Goal: Task Accomplishment & Management: Use online tool/utility

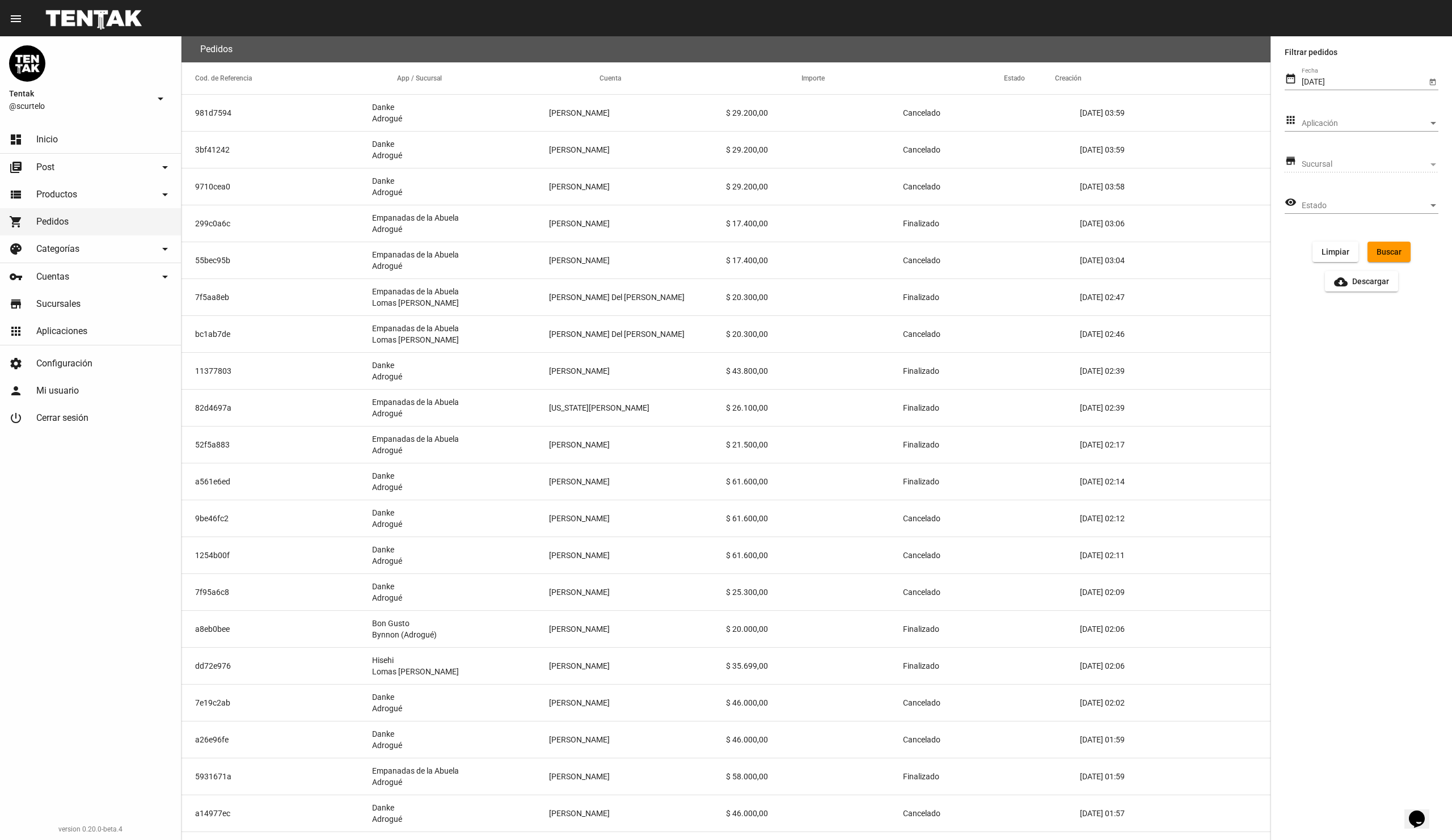
click at [72, 331] on span "Aplicaciones" at bounding box center [61, 331] width 51 height 11
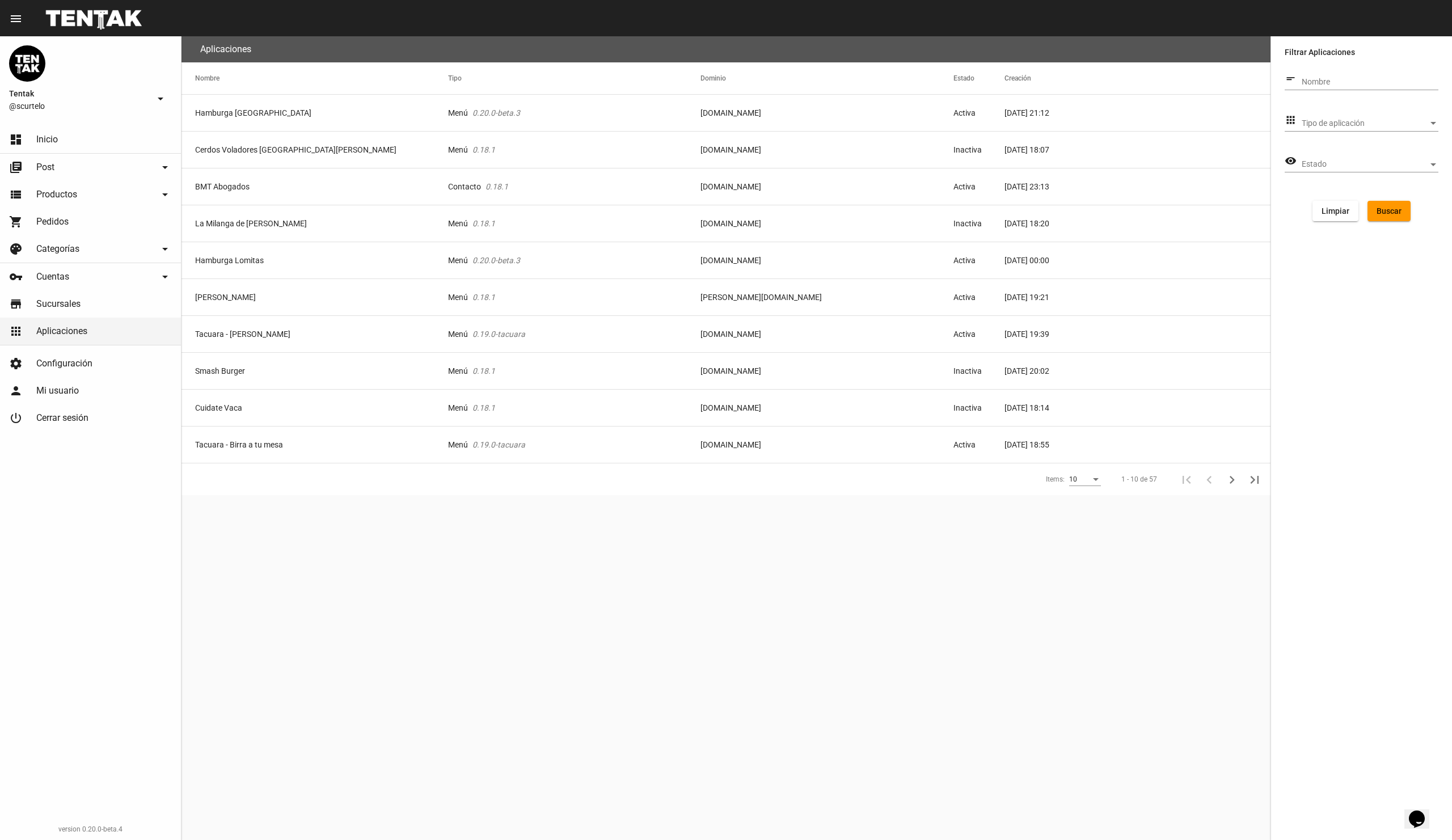
click at [1336, 84] on input "Nombre" at bounding box center [1370, 82] width 137 height 9
type input "danke"
click button "Buscar" at bounding box center [1389, 211] width 43 height 20
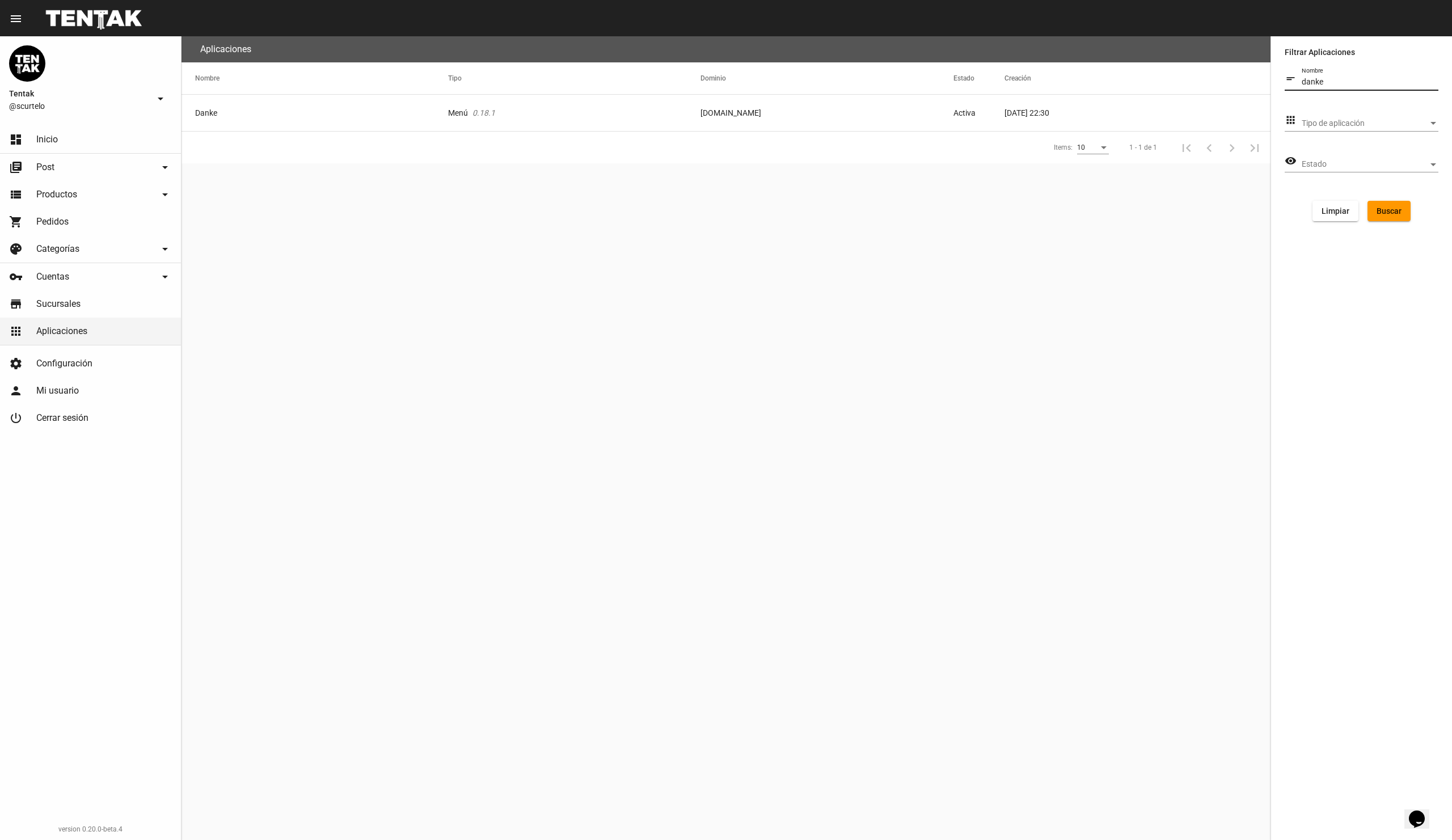
click at [219, 111] on mat-cell "Danke" at bounding box center [315, 113] width 266 height 36
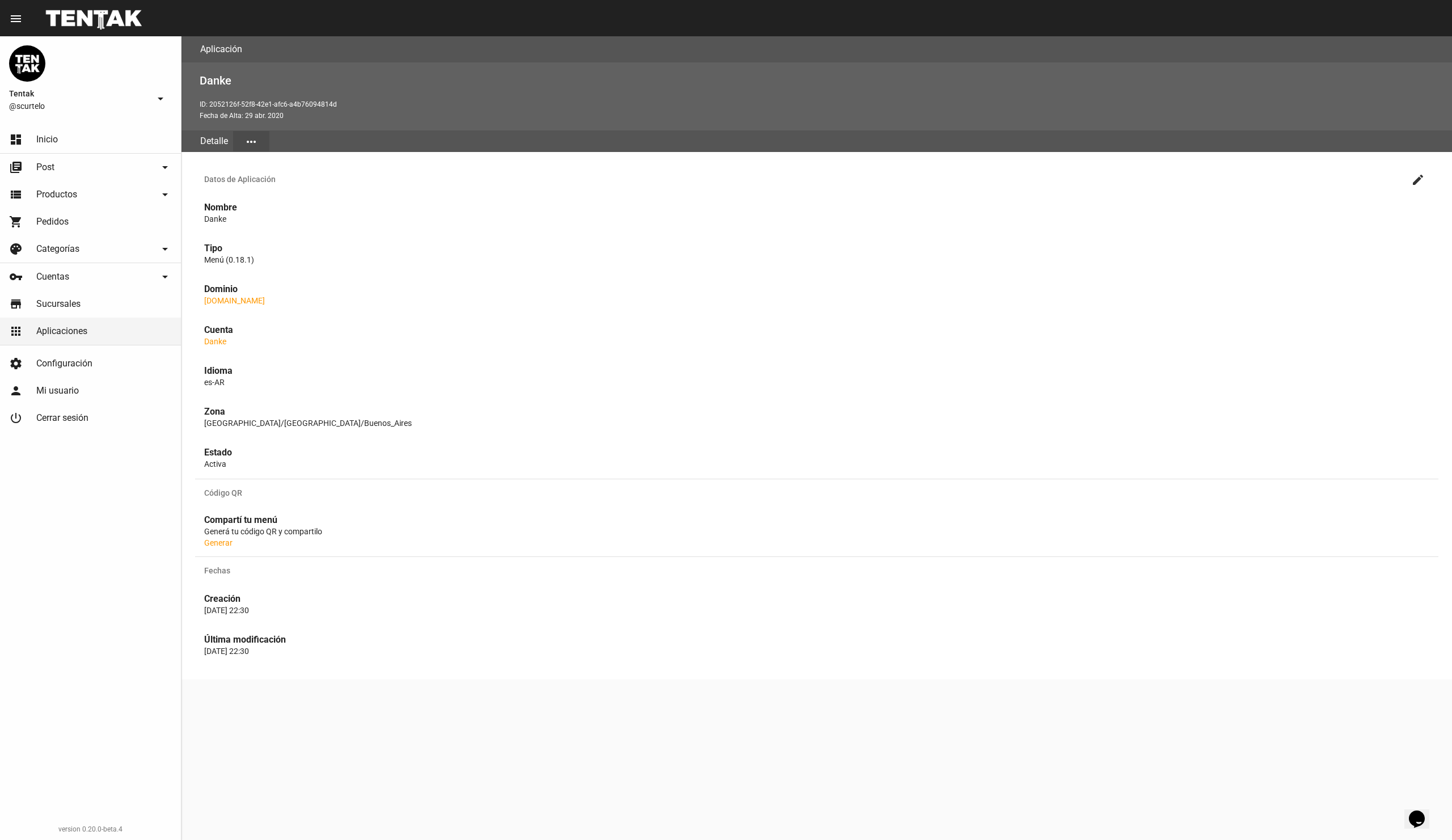
click at [221, 105] on p "ID: 2052126f-52f8-42e1-afc6-a4b76094814d" at bounding box center [821, 104] width 1243 height 11
copy p "2052126f-52f8-42e1-afc6-a4b76094814d"
click at [259, 137] on button "more_horiz" at bounding box center [251, 141] width 36 height 20
click at [289, 224] on button "Configuración" at bounding box center [267, 224] width 68 height 27
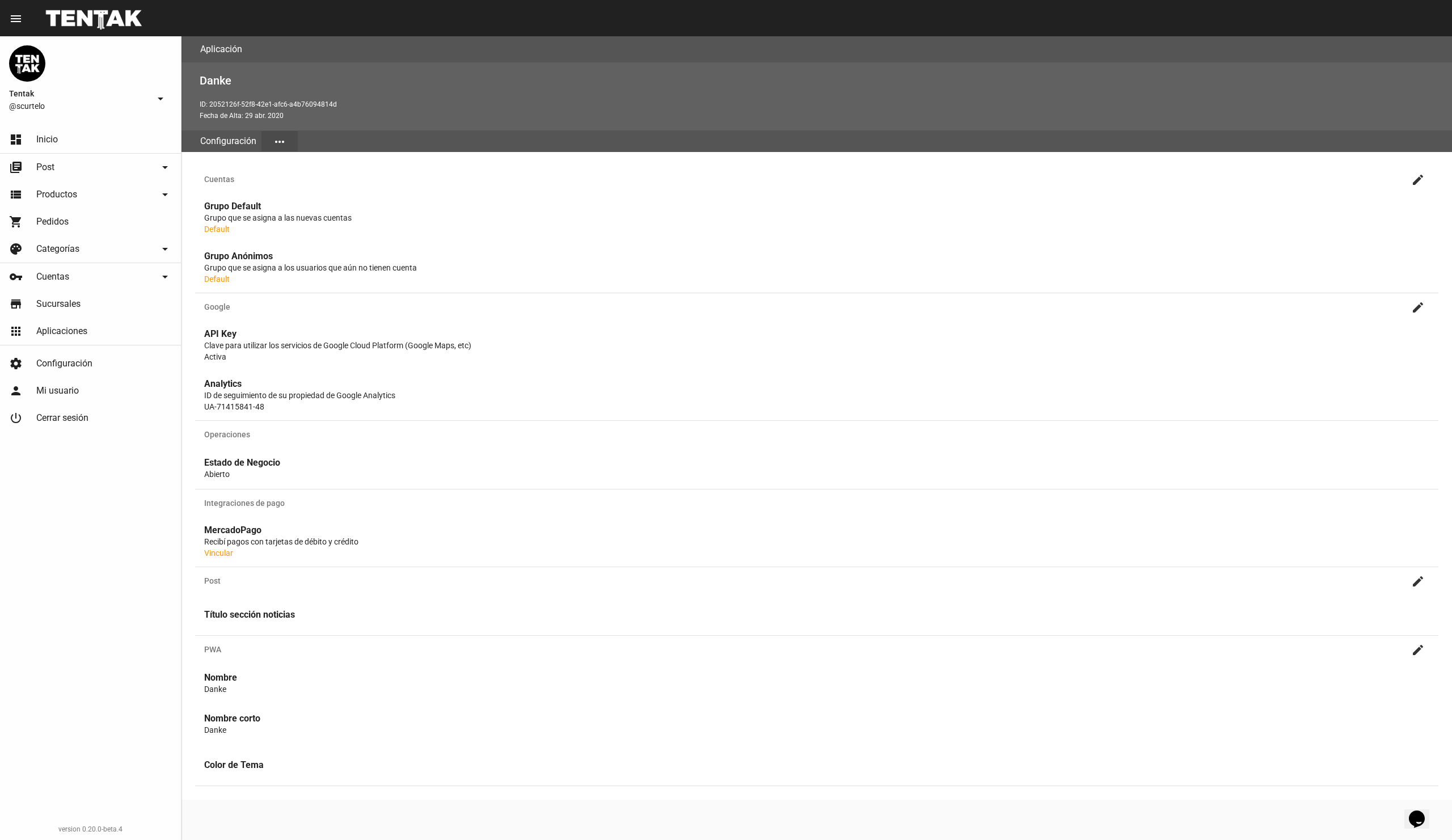
click at [68, 227] on link "shopping_cart Pedidos" at bounding box center [90, 221] width 181 height 27
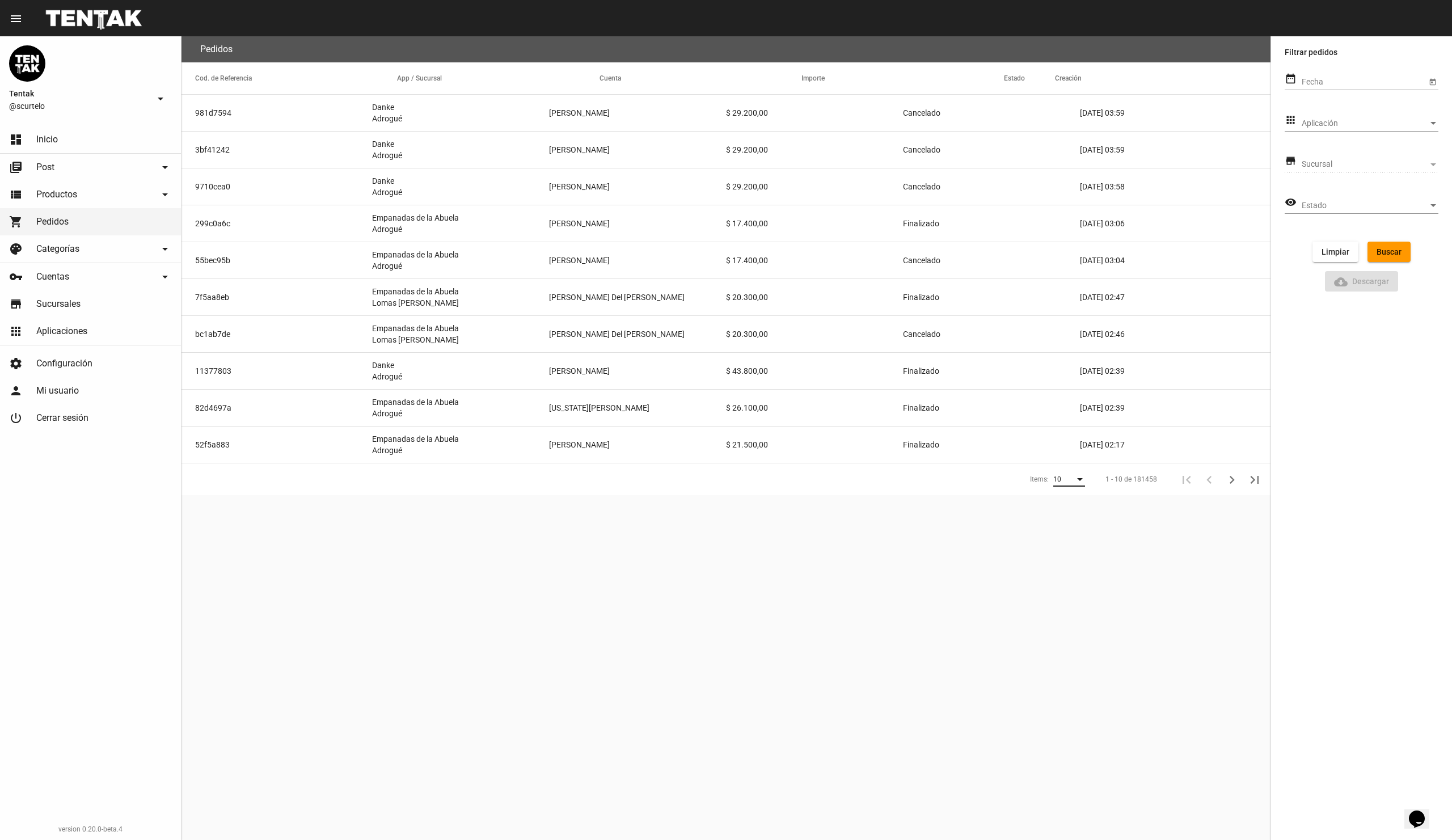
click at [1079, 476] on div "Items:" at bounding box center [1080, 480] width 10 height 8
click at [1069, 522] on span "50" at bounding box center [1070, 521] width 32 height 20
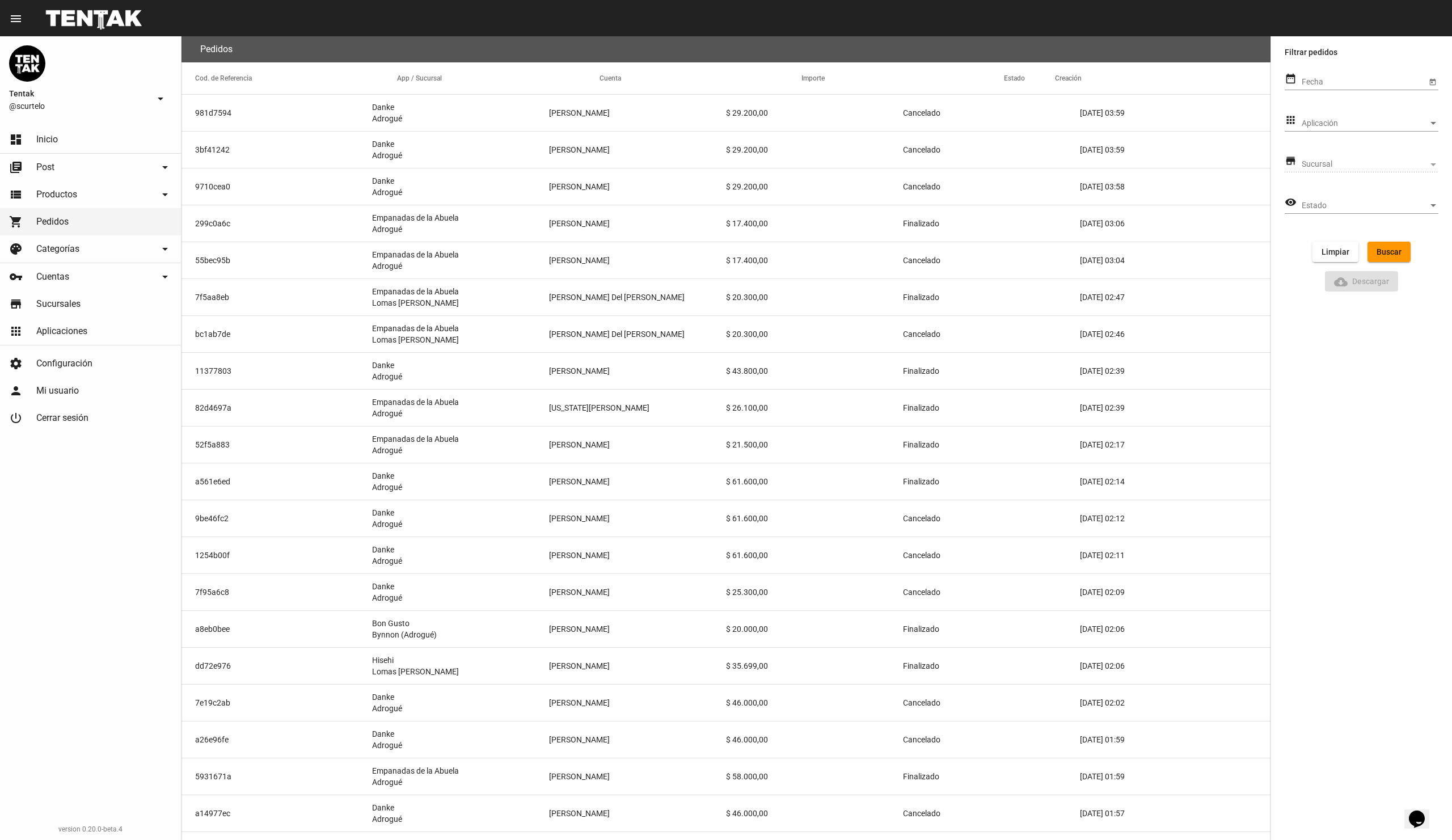
click at [1365, 199] on div "Estado Estado" at bounding box center [1370, 202] width 137 height 22
click at [1353, 293] on mat-option "Finalizado" at bounding box center [1370, 301] width 155 height 24
click at [1399, 246] on button "Buscar" at bounding box center [1389, 252] width 43 height 20
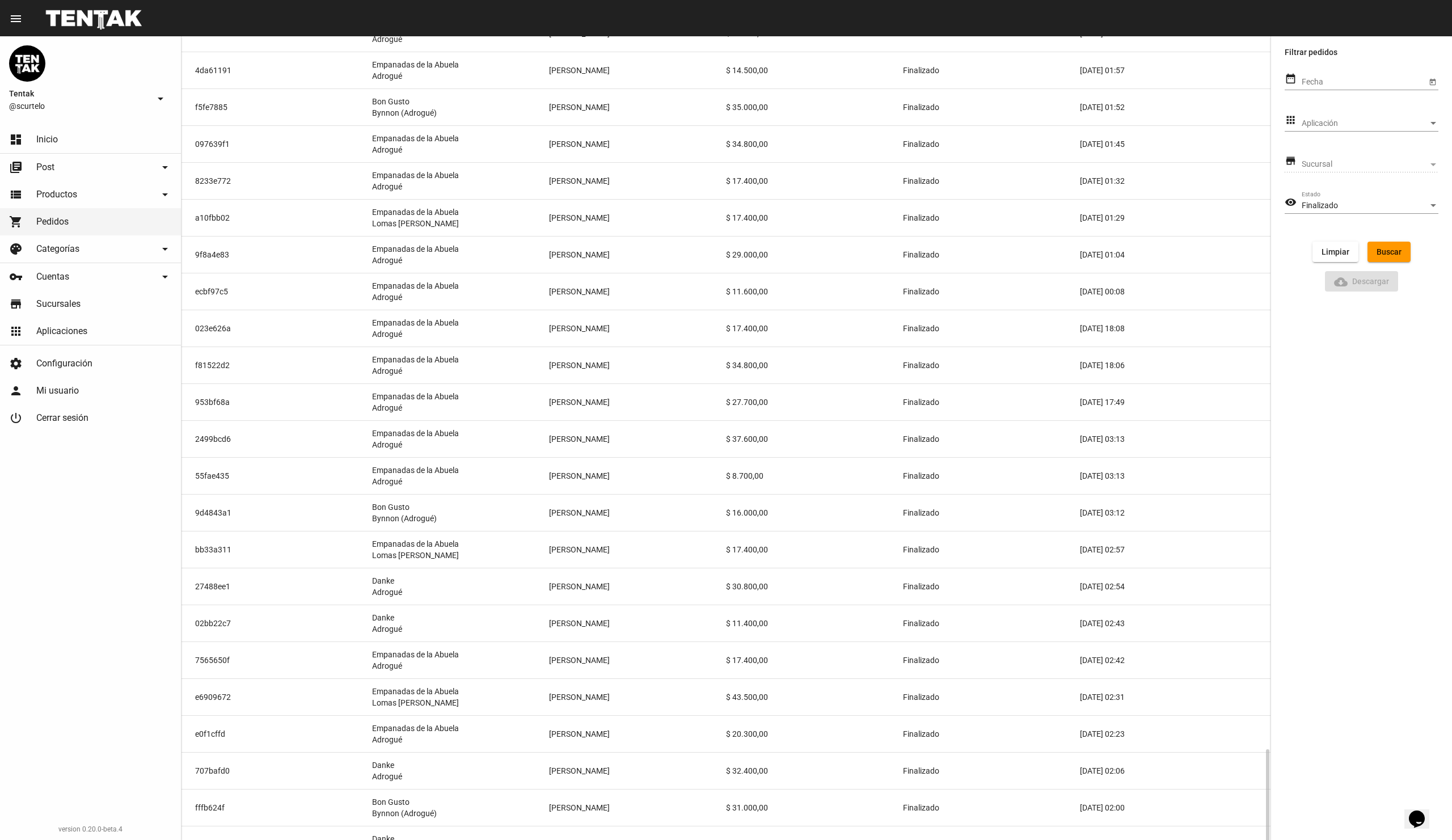
scroll to position [1184, 0]
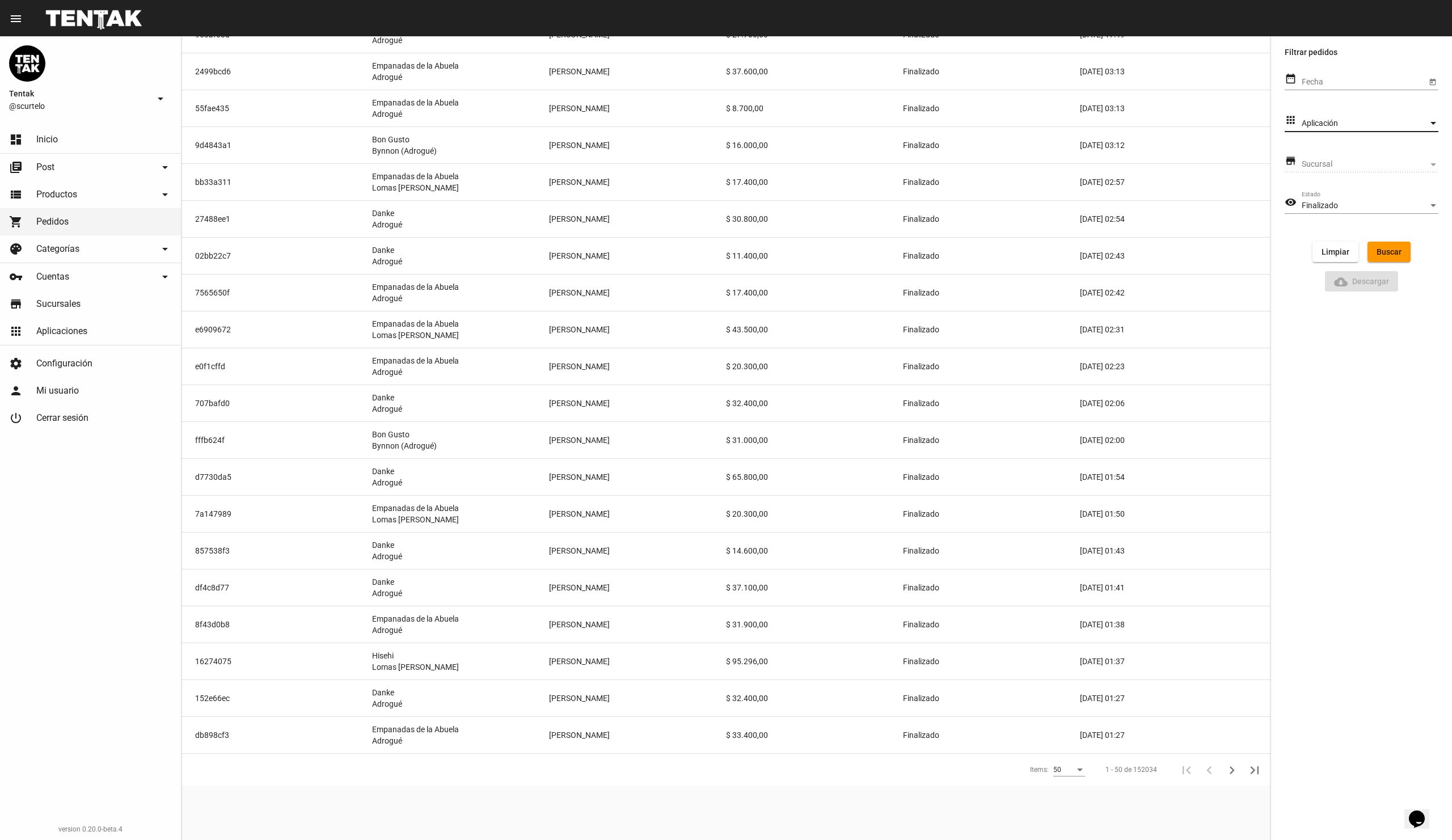
click at [1379, 125] on span "Aplicación" at bounding box center [1365, 124] width 127 height 9
click at [1369, 205] on span "Hamburga" at bounding box center [1381, 208] width 159 height 24
click at [1385, 250] on span "Buscar" at bounding box center [1389, 251] width 25 height 9
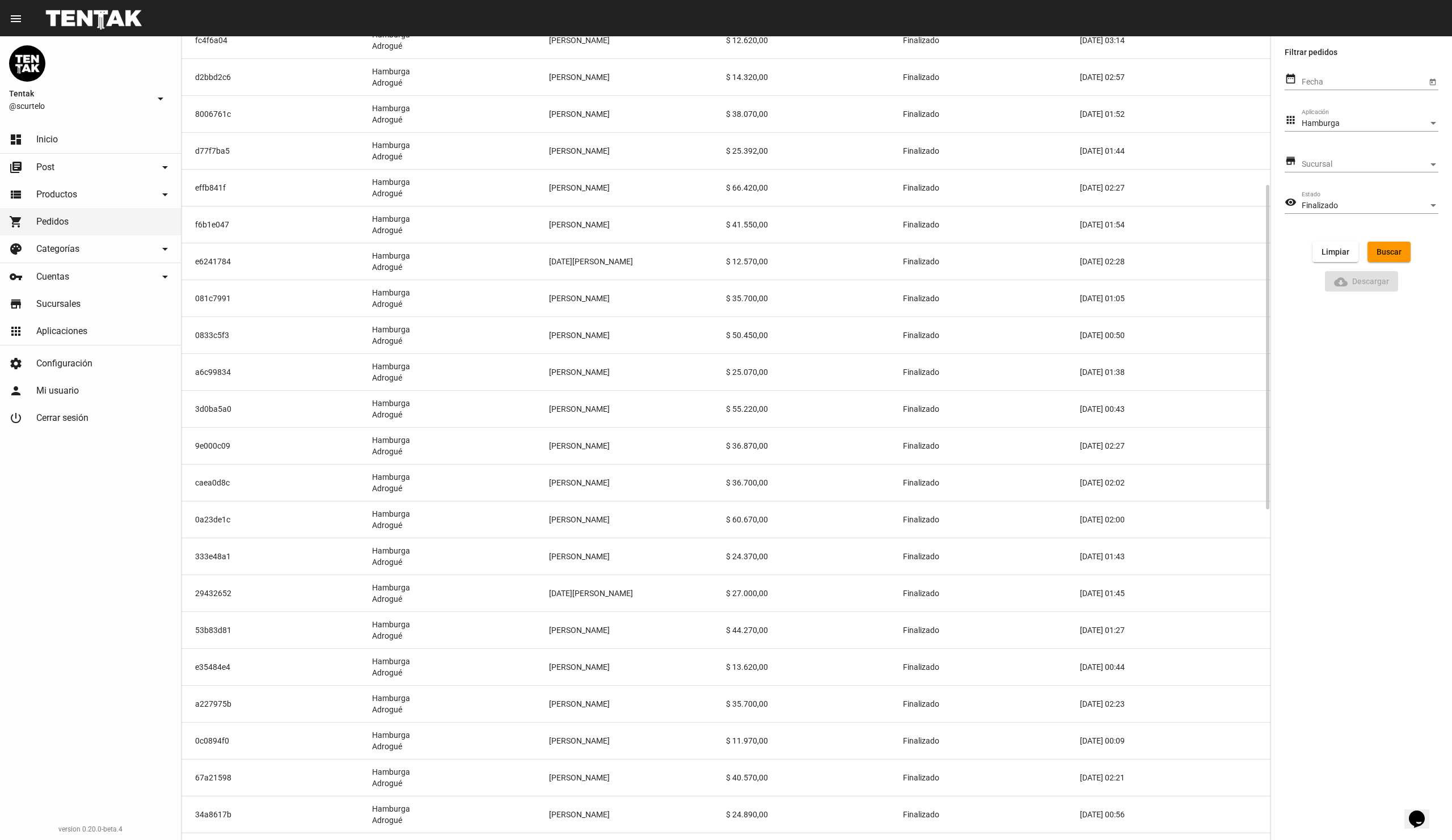
scroll to position [0, 0]
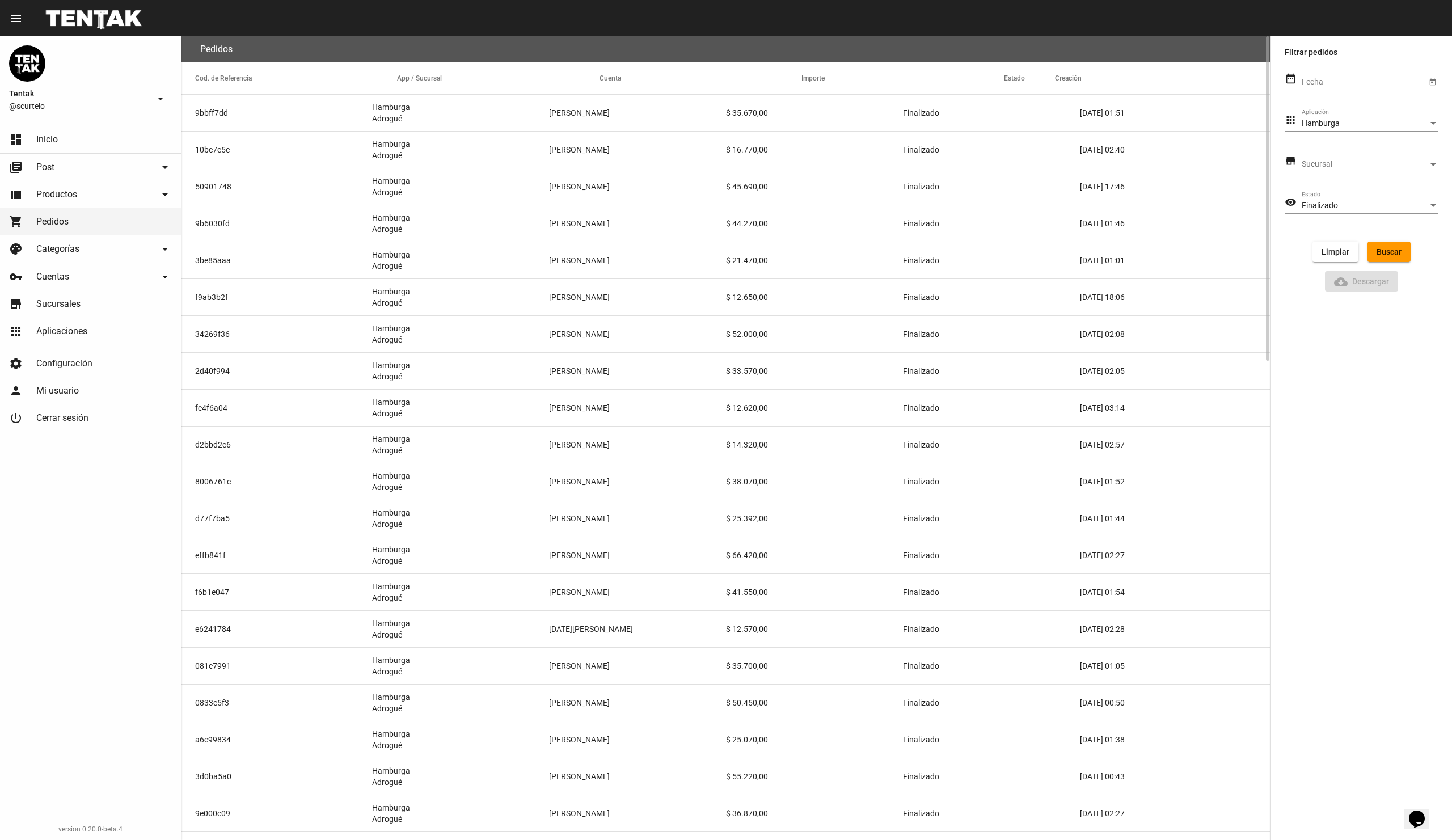
click at [818, 114] on mat-cell "$ 35.670,00" at bounding box center [815, 113] width 177 height 36
click at [69, 137] on link "dashboard Inicio" at bounding box center [90, 139] width 181 height 27
